Goal: Transaction & Acquisition: Purchase product/service

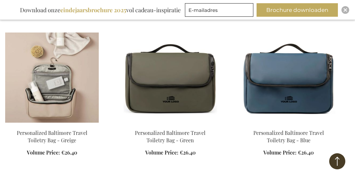
drag, startPoint x: 0, startPoint y: 0, endPoint x: 81, endPoint y: 104, distance: 131.6
click at [81, 104] on img at bounding box center [51, 78] width 93 height 90
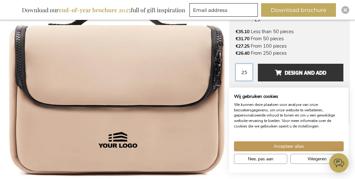
click at [247, 72] on input "25" at bounding box center [243, 72] width 17 height 17
type input "2"
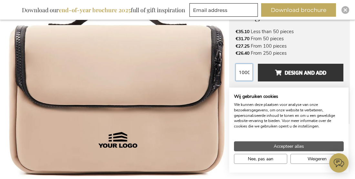
type input "1000"
click at [294, 146] on span "Accepteer alles" at bounding box center [288, 146] width 30 height 7
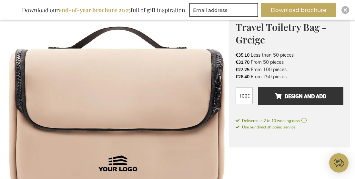
scroll to position [89, 0]
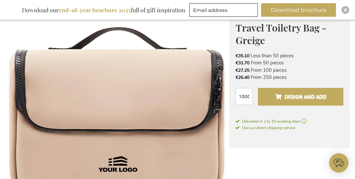
click at [288, 102] on span "Design and add" at bounding box center [300, 97] width 51 height 10
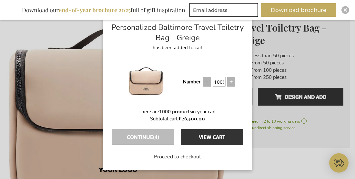
scroll to position [0, 0]
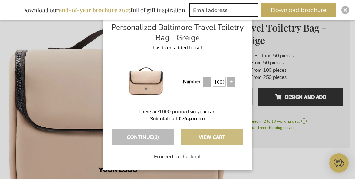
click at [225, 136] on button "View cart" at bounding box center [211, 137] width 63 height 16
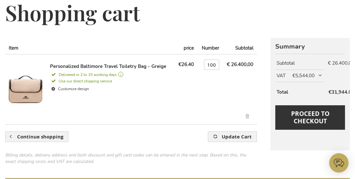
click at [12, 122] on td "Verwijder dit artikel" at bounding box center [130, 122] width 251 height 5
